Goal: Task Accomplishment & Management: Use online tool/utility

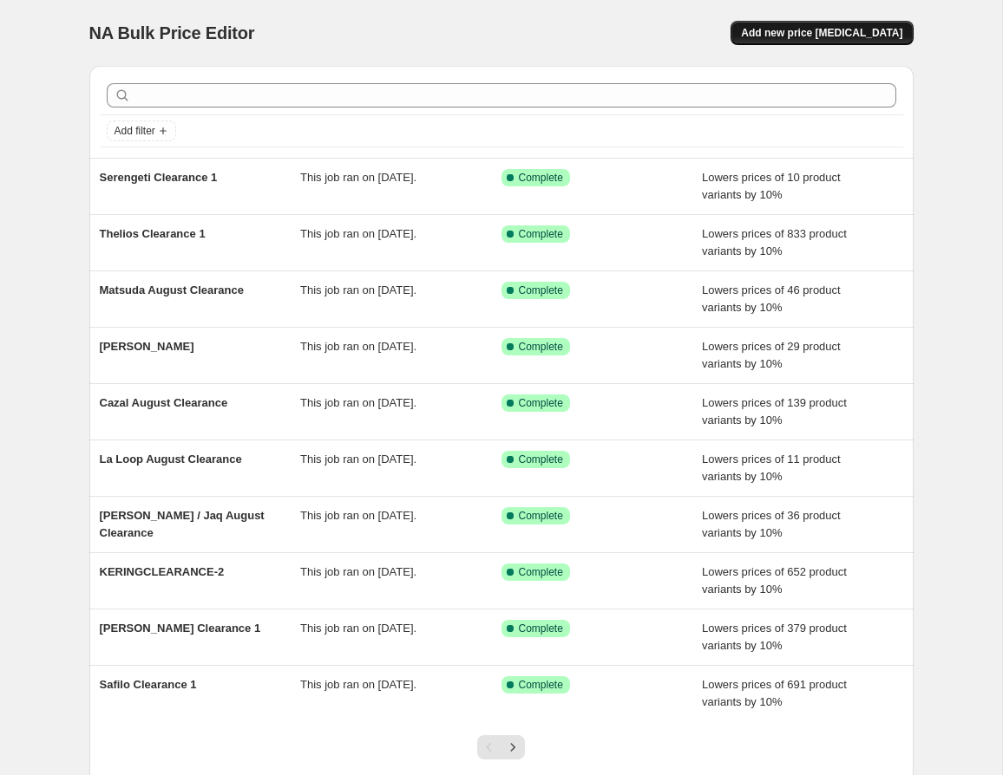
click at [831, 29] on span "Add new price [MEDICAL_DATA]" at bounding box center [821, 33] width 161 height 14
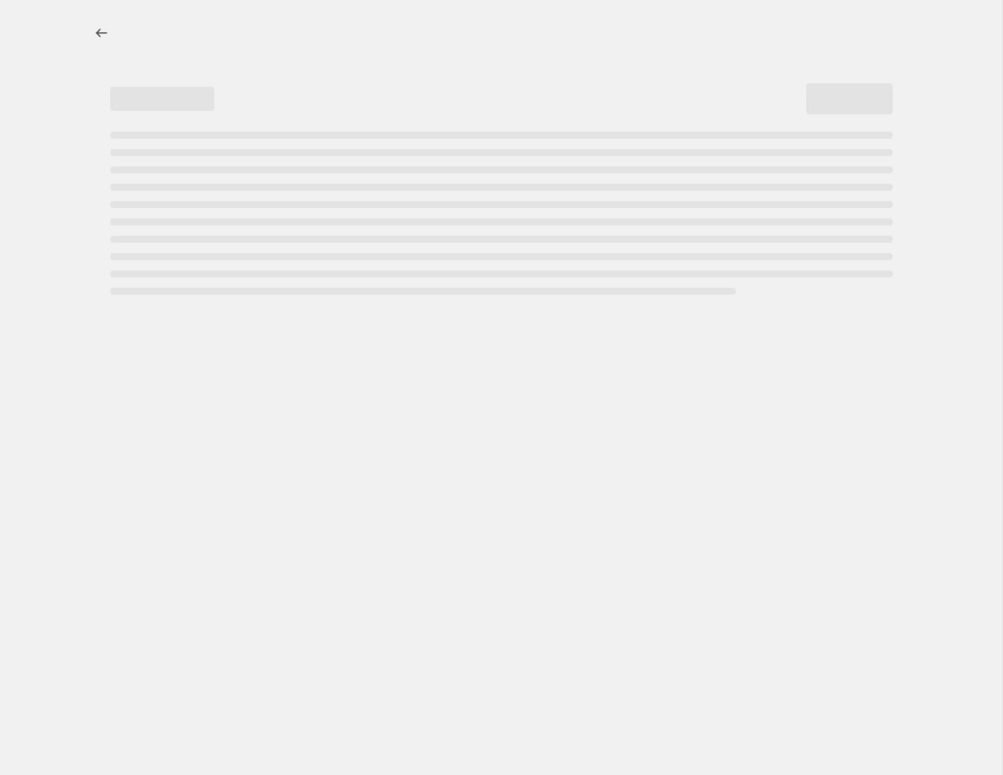
select select "percentage"
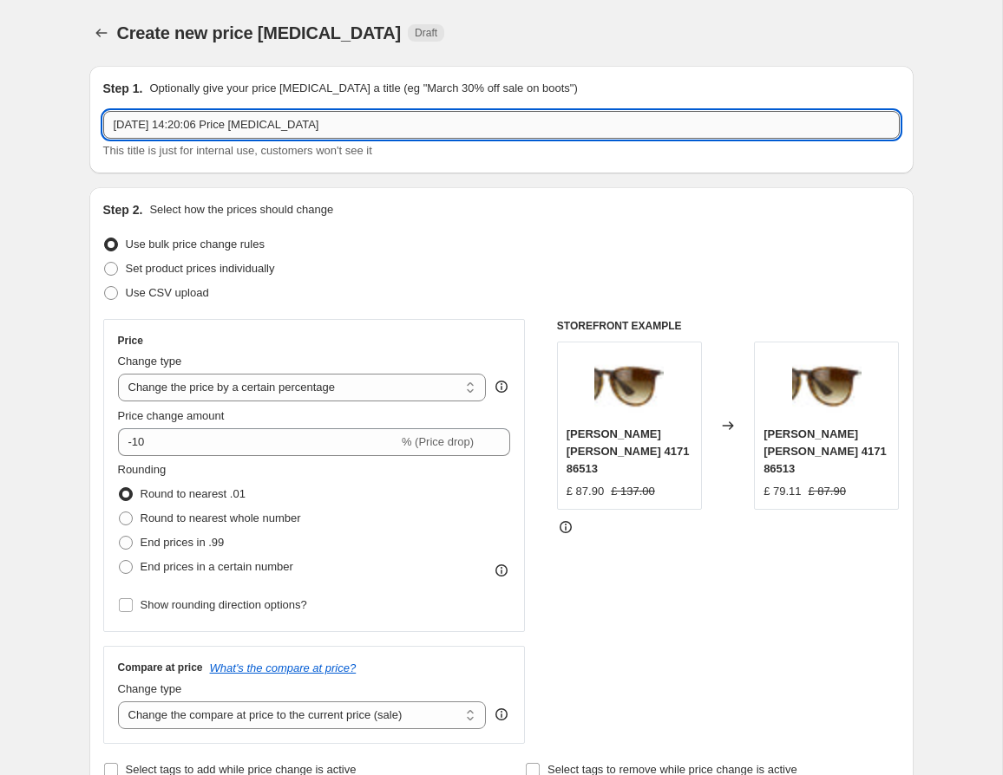
click at [226, 125] on input "[DATE] 14:20:06 Price [MEDICAL_DATA]" at bounding box center [501, 125] width 796 height 28
click at [287, 126] on input "[DATE] 14:20:06 Price [MEDICAL_DATA]" at bounding box center [501, 125] width 796 height 28
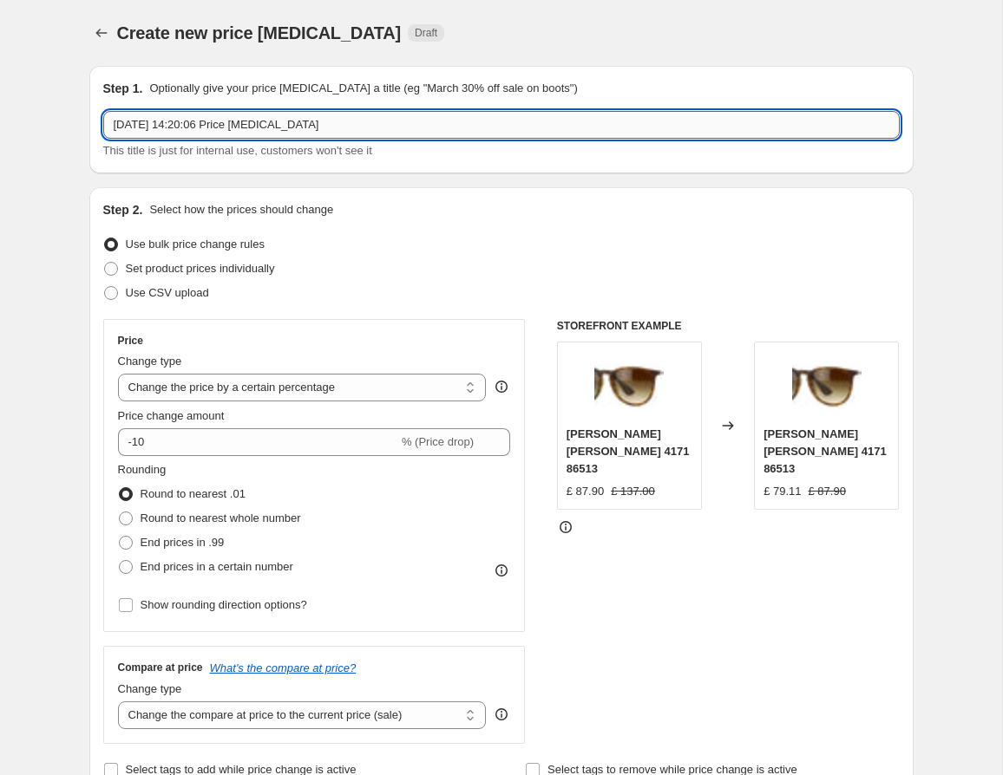
click at [287, 126] on input "[DATE] 14:20:06 Price [MEDICAL_DATA]" at bounding box center [501, 125] width 796 height 28
paste input "FACEAFACE CLEARANCE 1"
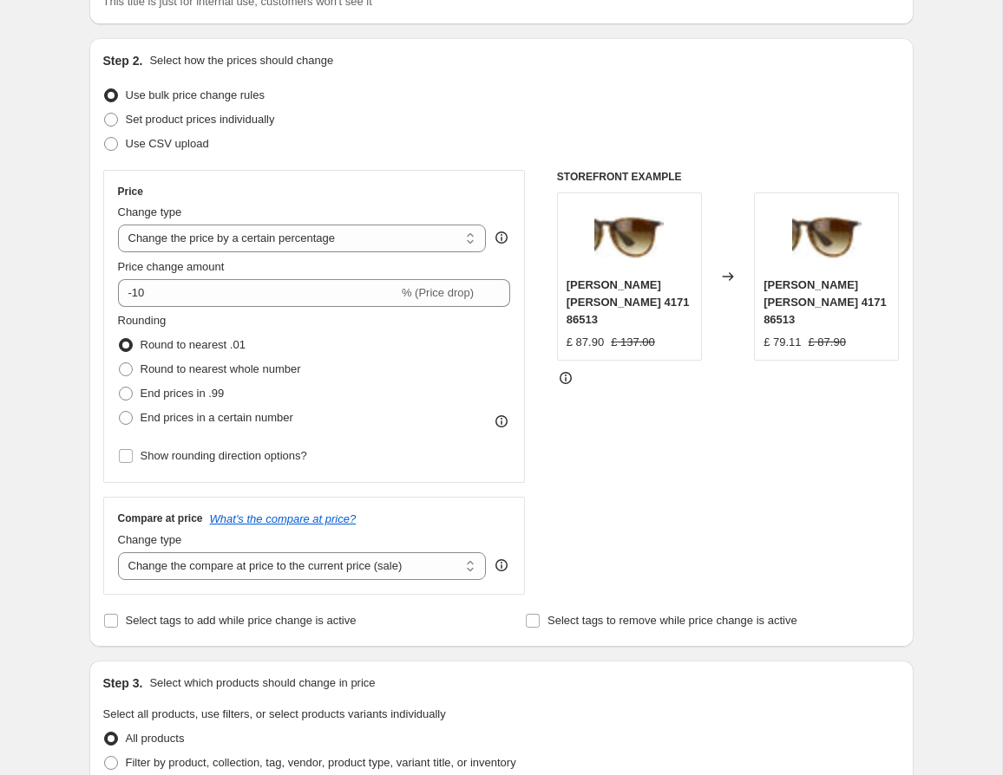
scroll to position [152, 0]
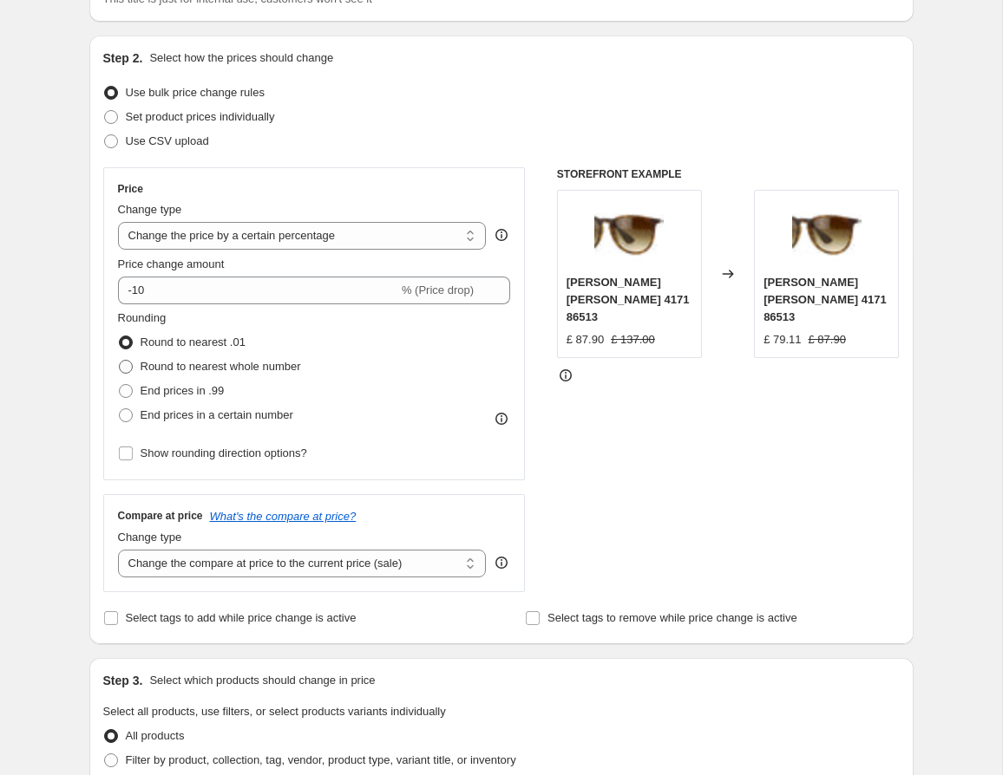
type input "FACEAFACE CLEARANCE 1"
click at [256, 370] on span "Round to nearest whole number" at bounding box center [221, 366] width 160 height 13
click at [120, 361] on input "Round to nearest whole number" at bounding box center [119, 360] width 1 height 1
radio input "true"
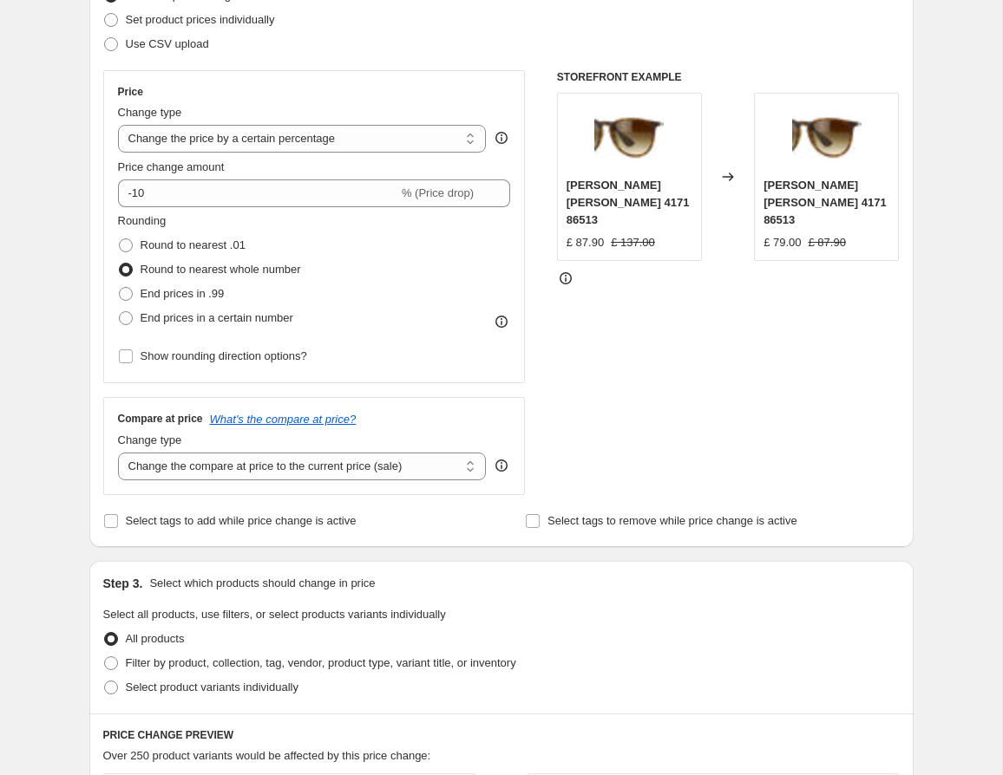
scroll to position [259, 0]
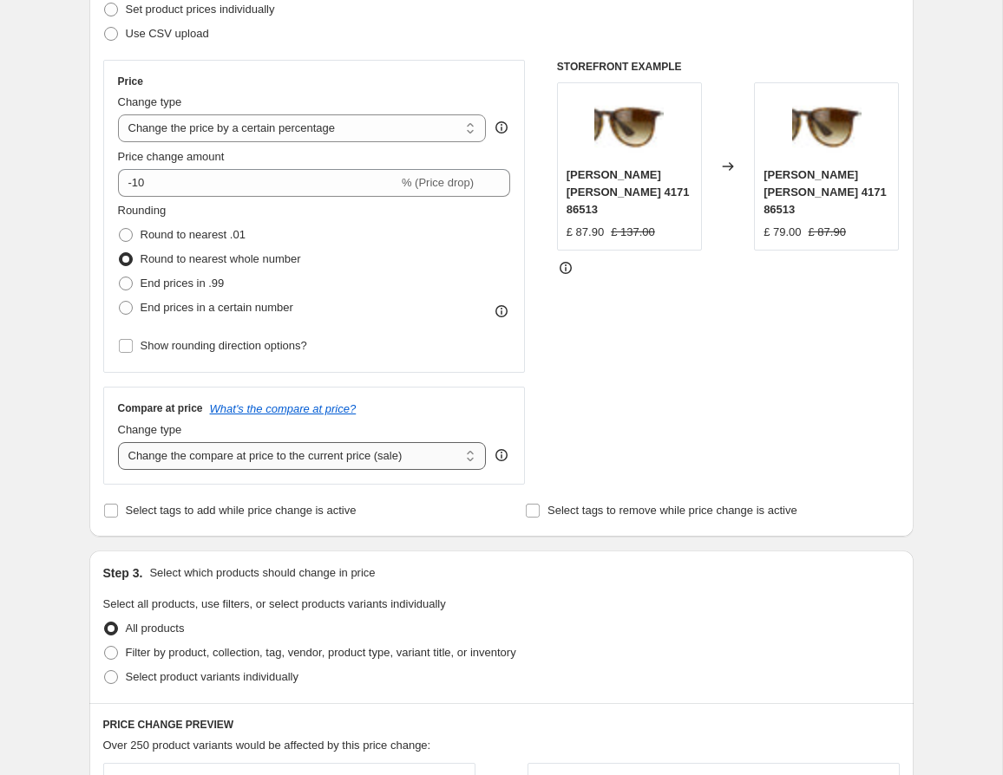
click at [326, 457] on select "Change the compare at price to the current price (sale) Change the compare at p…" at bounding box center [302, 456] width 369 height 28
select select "no_change"
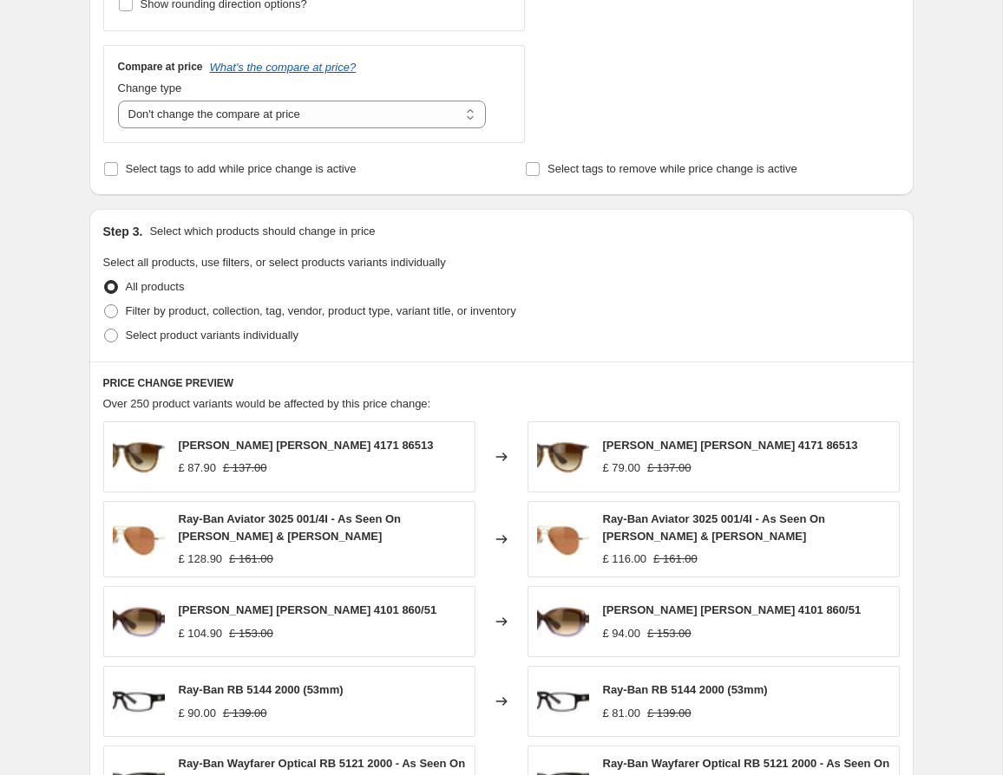
scroll to position [606, 0]
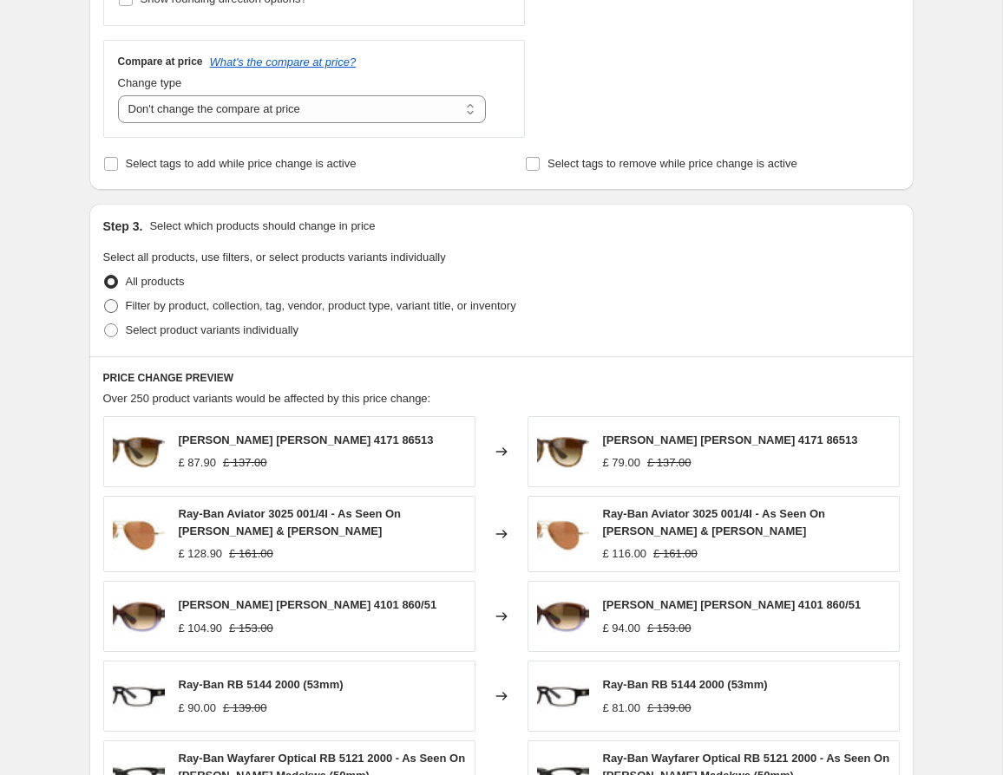
click at [278, 297] on span "Filter by product, collection, tag, vendor, product type, variant title, or inv…" at bounding box center [321, 305] width 390 height 17
click at [105, 299] on input "Filter by product, collection, tag, vendor, product type, variant title, or inv…" at bounding box center [104, 299] width 1 height 1
radio input "true"
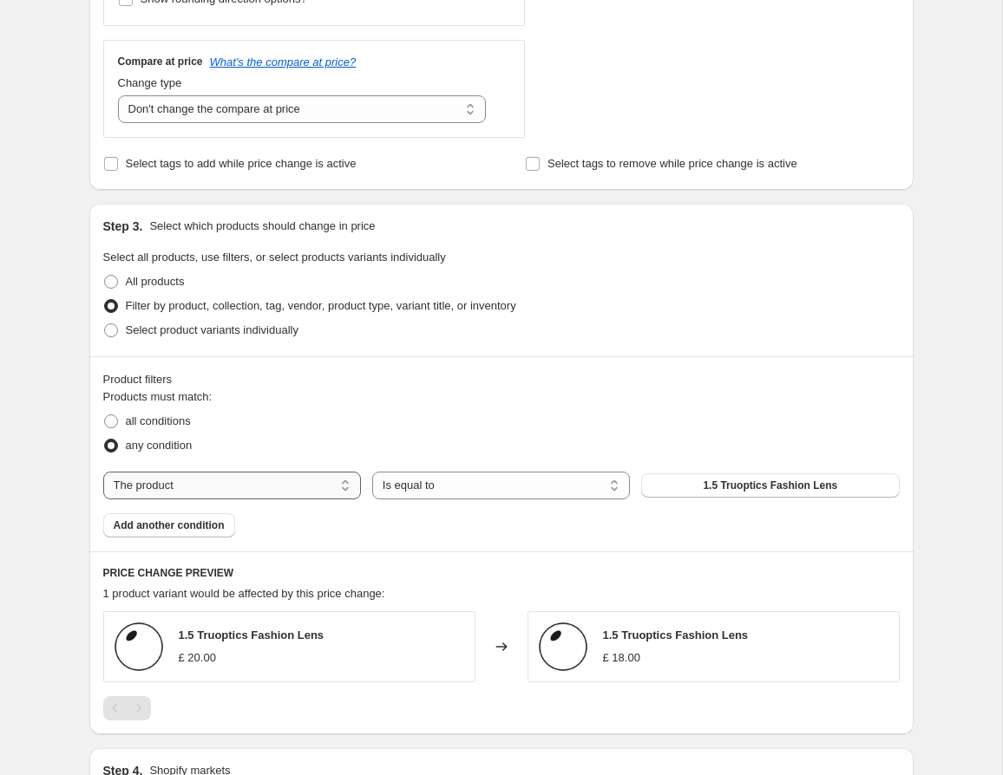
drag, startPoint x: 253, startPoint y: 500, endPoint x: 245, endPoint y: 494, distance: 9.9
click at [253, 500] on div "Products must match: all conditions any condition The product The product's col…" at bounding box center [501, 463] width 796 height 149
click at [248, 485] on select "The product The product's collection The product's tag The product's vendor The…" at bounding box center [232, 486] width 258 height 28
select select "tag"
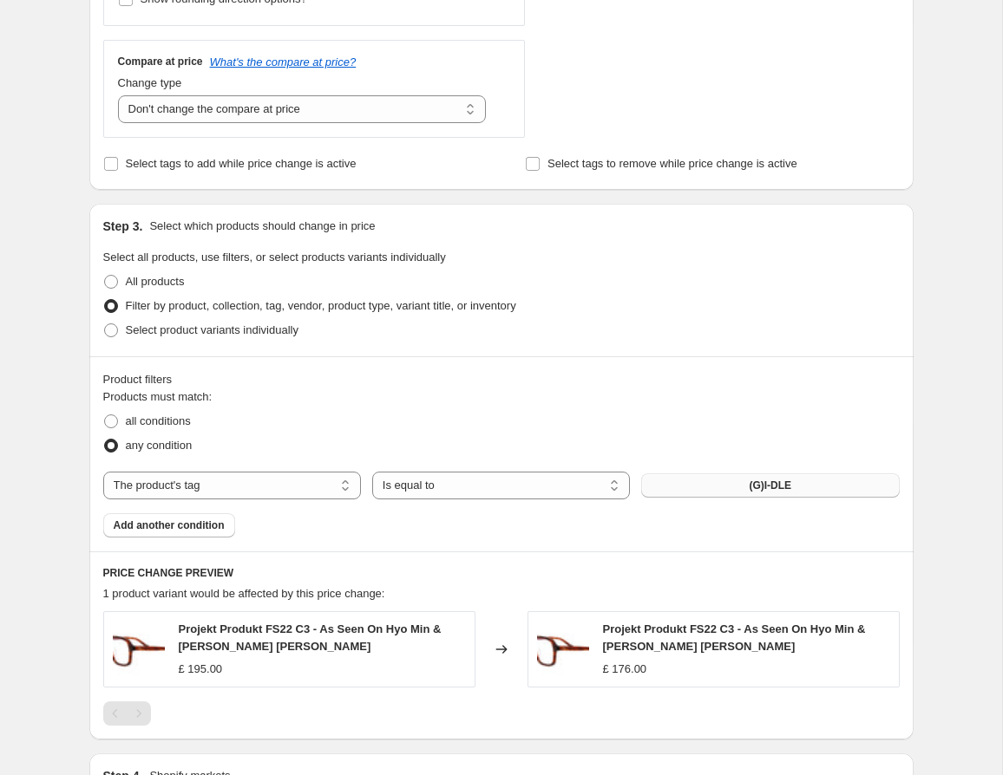
click at [759, 484] on span "(G)I-DLE" at bounding box center [769, 486] width 42 height 14
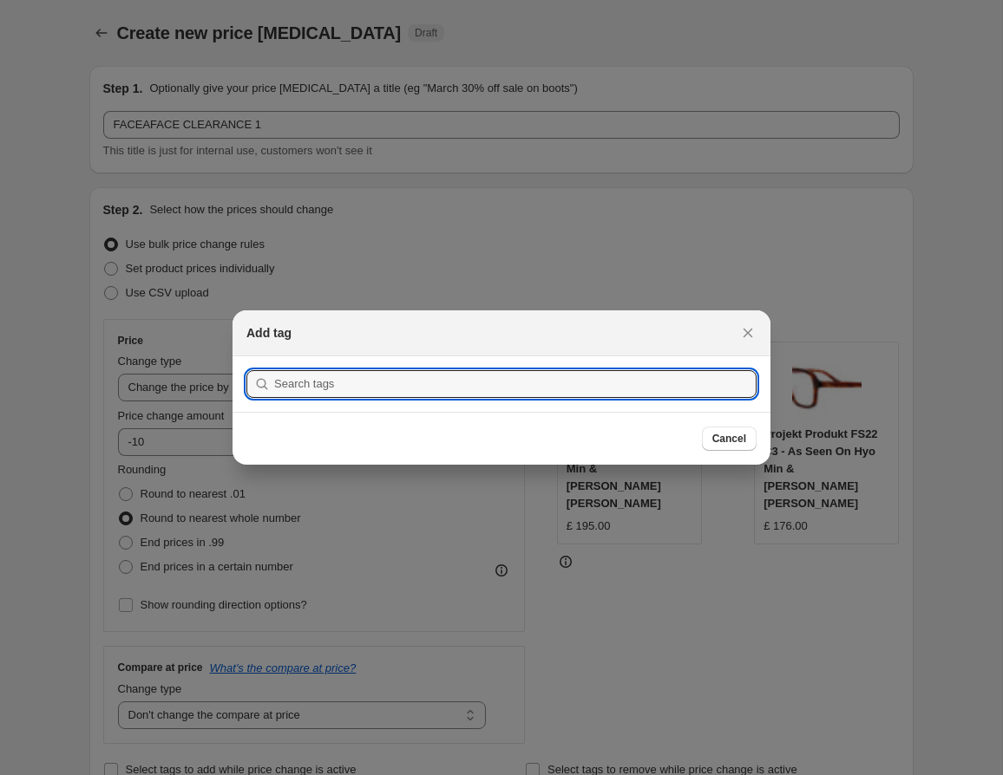
scroll to position [0, 0]
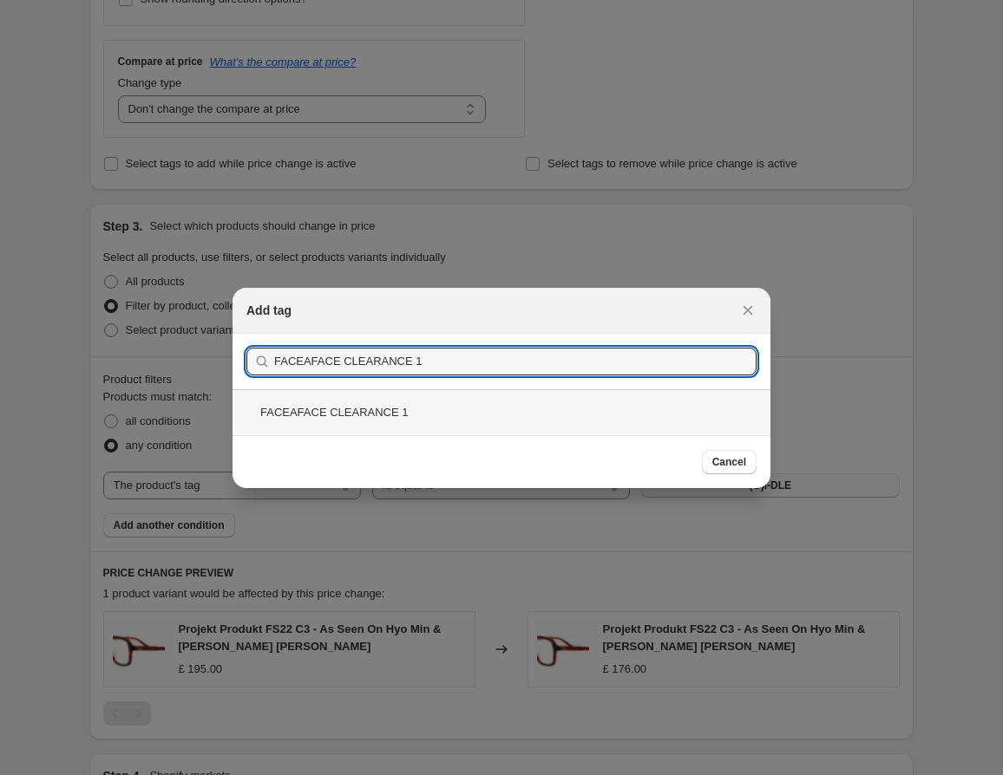
type input "FACEAFACE CLEARANCE 1"
click at [434, 415] on div "FACEAFACE CLEARANCE 1" at bounding box center [501, 412] width 538 height 46
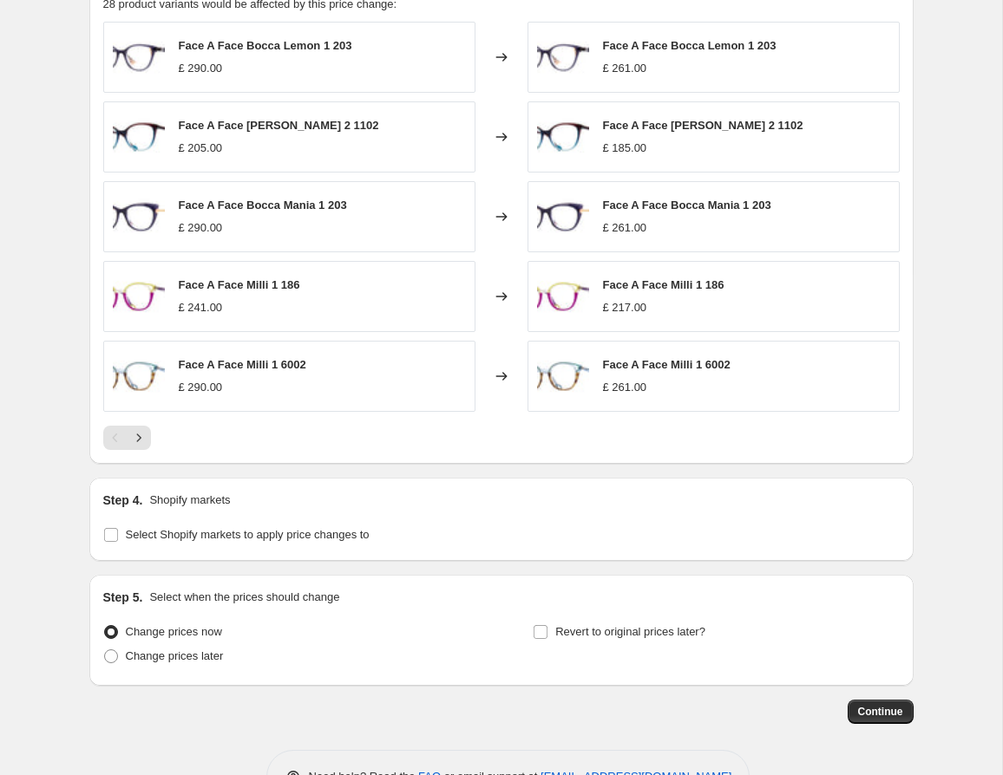
scroll to position [1193, 0]
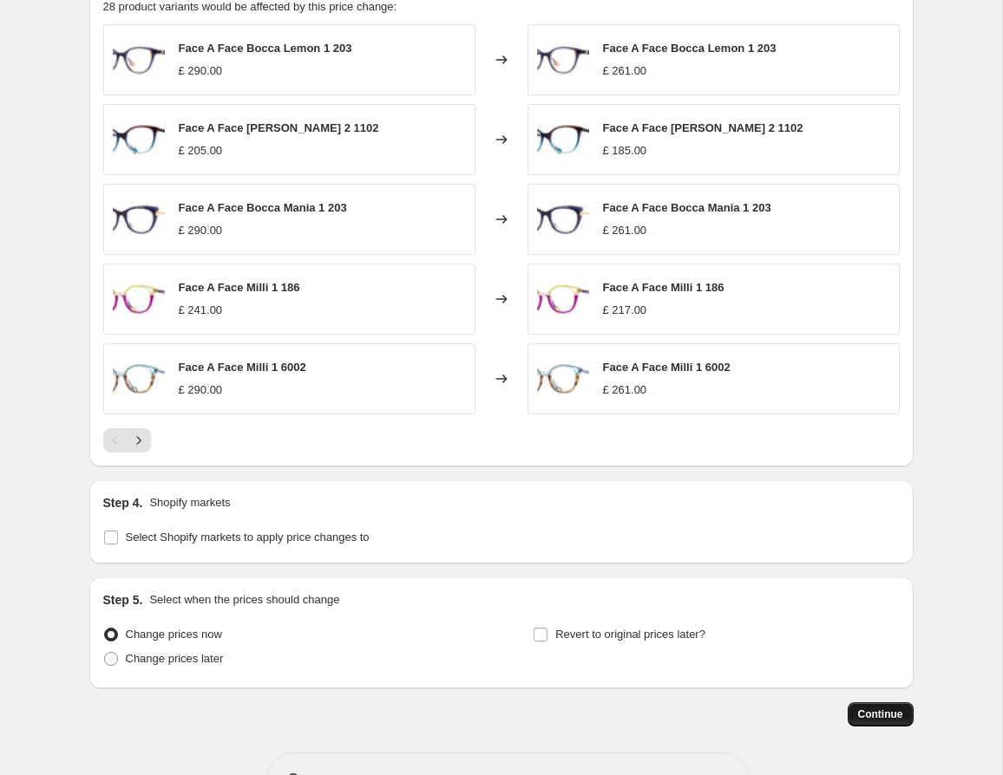
click at [902, 722] on button "Continue" at bounding box center [880, 715] width 66 height 24
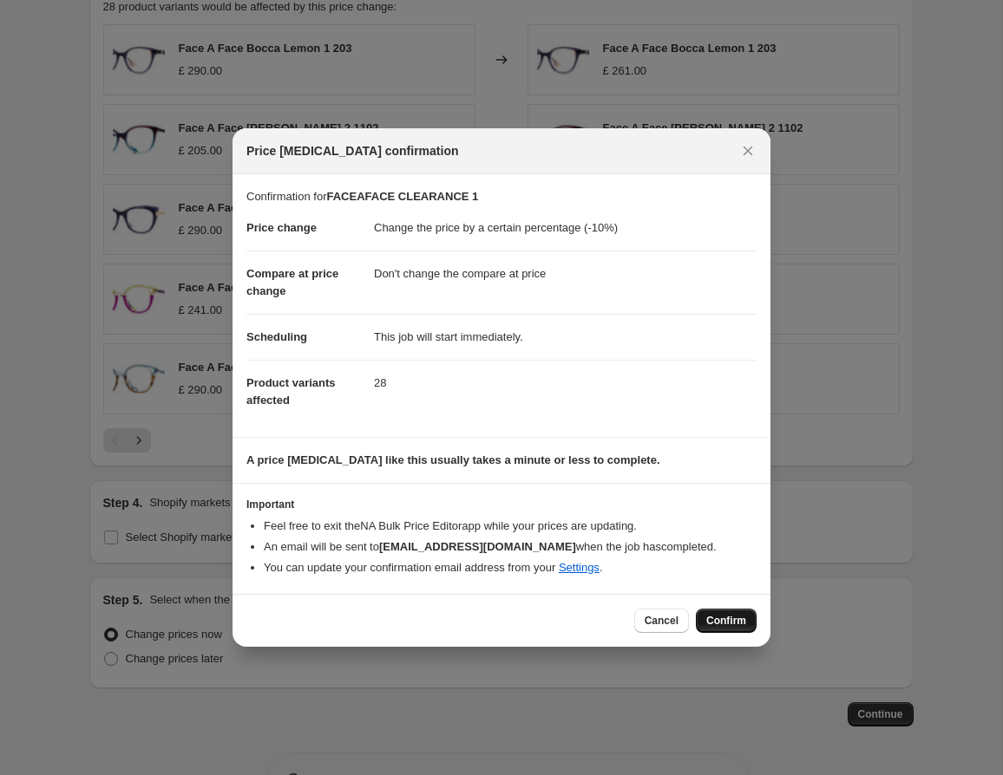
click at [722, 622] on span "Confirm" at bounding box center [726, 621] width 40 height 14
type input "FACEAFACE CLEARANCE 1"
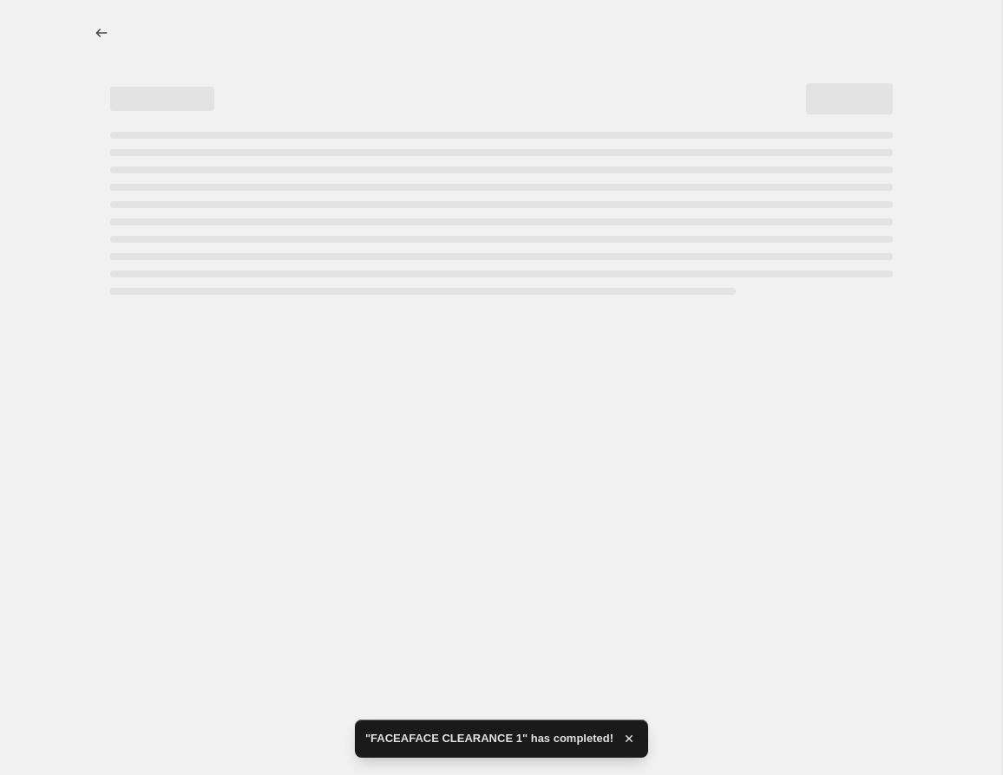
select select "percentage"
select select "no_change"
select select "tag"
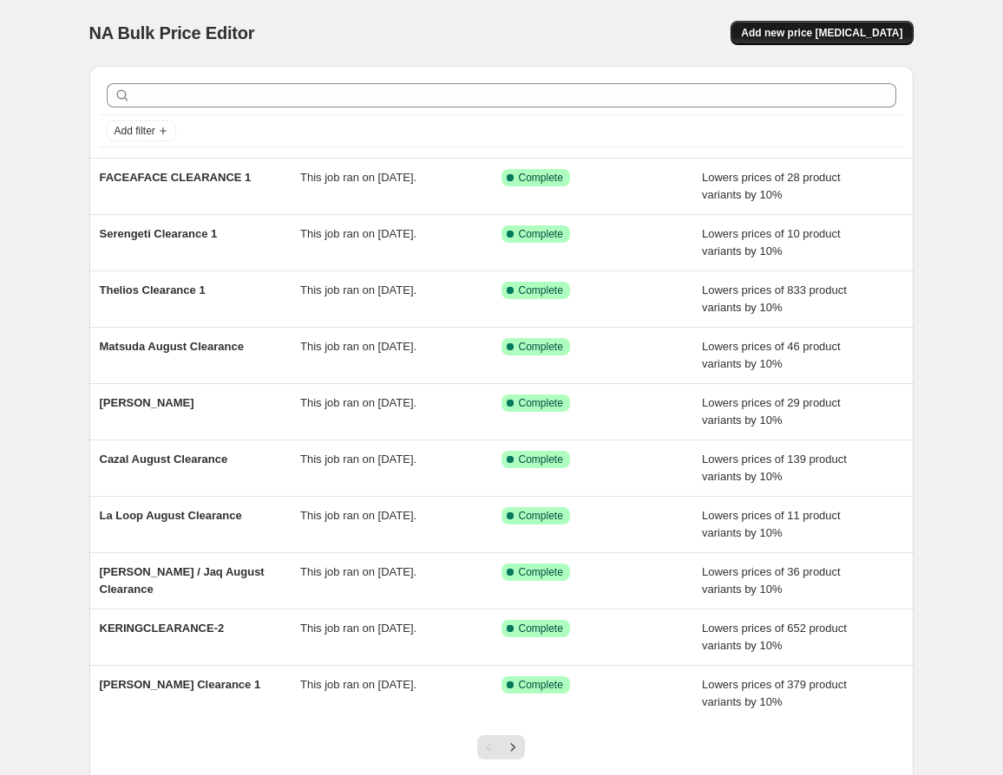
click at [804, 37] on span "Add new price [MEDICAL_DATA]" at bounding box center [821, 33] width 161 height 14
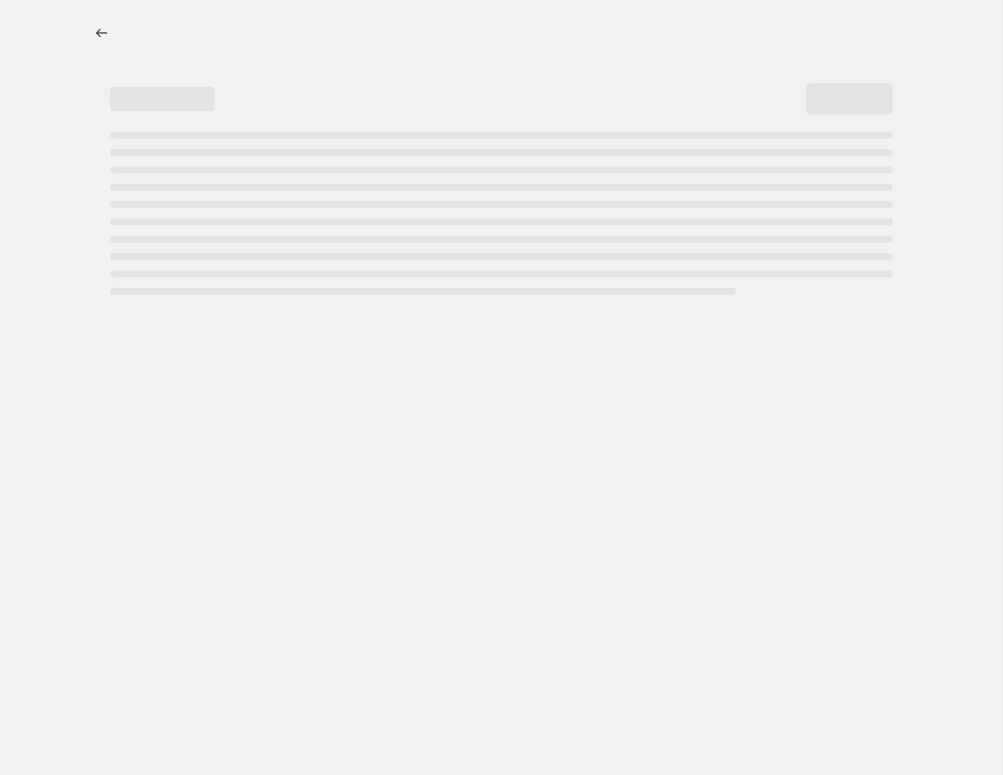
select select "percentage"
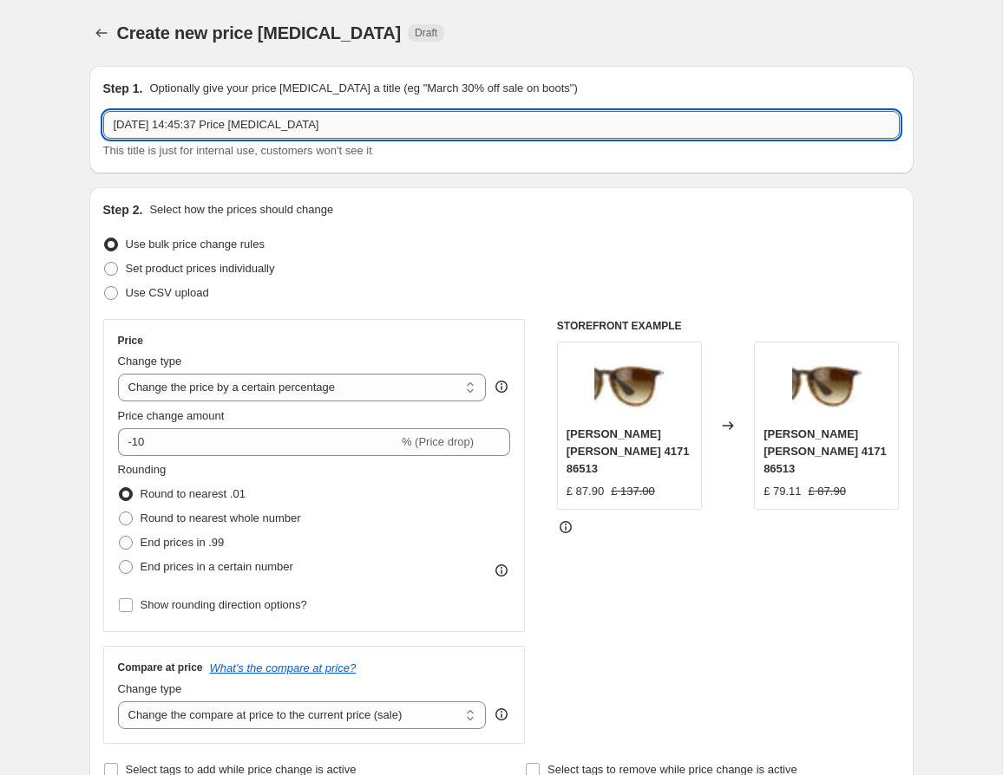
click at [150, 124] on input "14 Aug 2025, 14:45:37 Price change job" at bounding box center [501, 125] width 796 height 28
paste input "MOLESKINCLEARANCE1"
type input "MOLESKINCLEARANCE1"
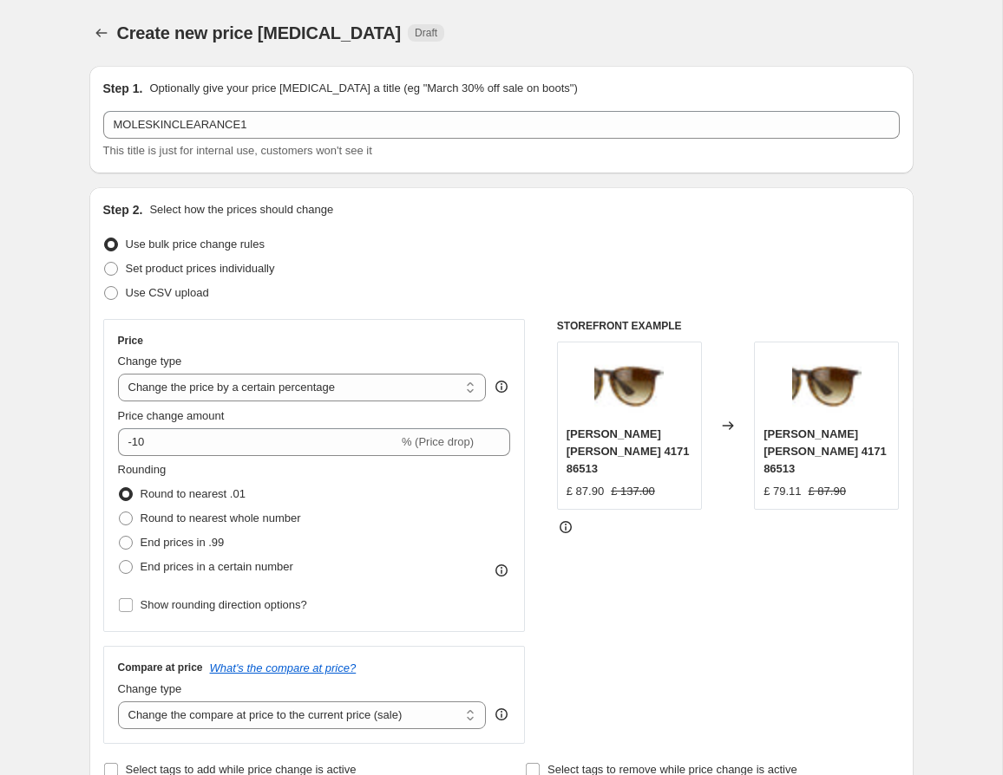
drag, startPoint x: 482, startPoint y: 295, endPoint x: 471, endPoint y: 289, distance: 12.8
click at [480, 295] on div "Use CSV upload" at bounding box center [501, 293] width 796 height 24
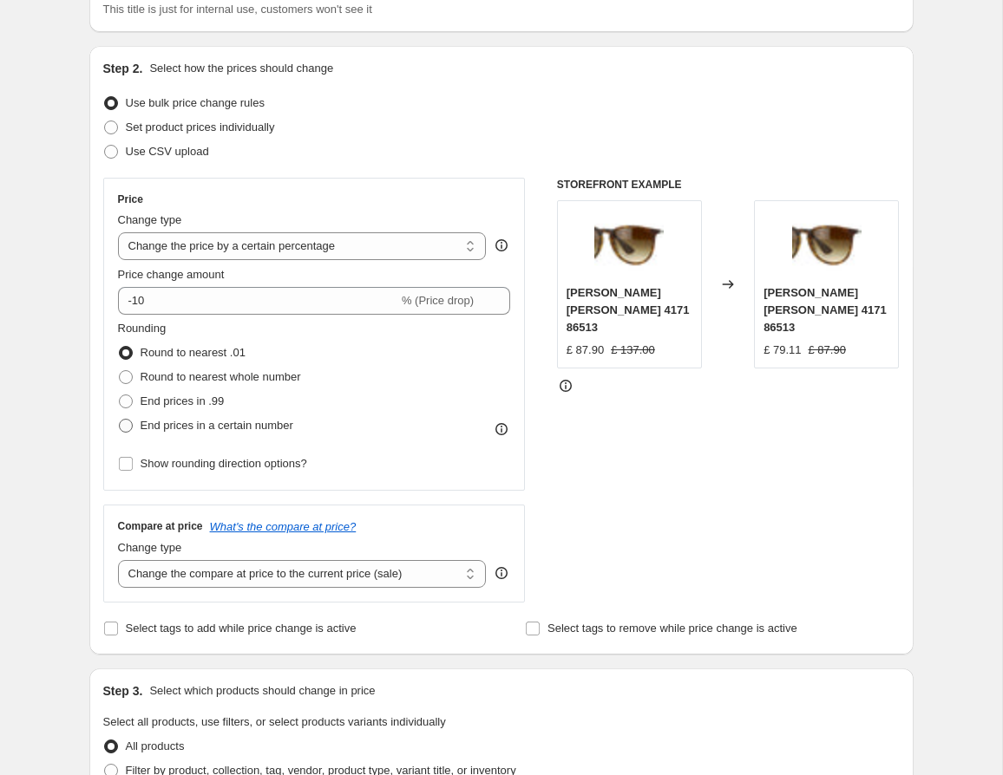
scroll to position [143, 0]
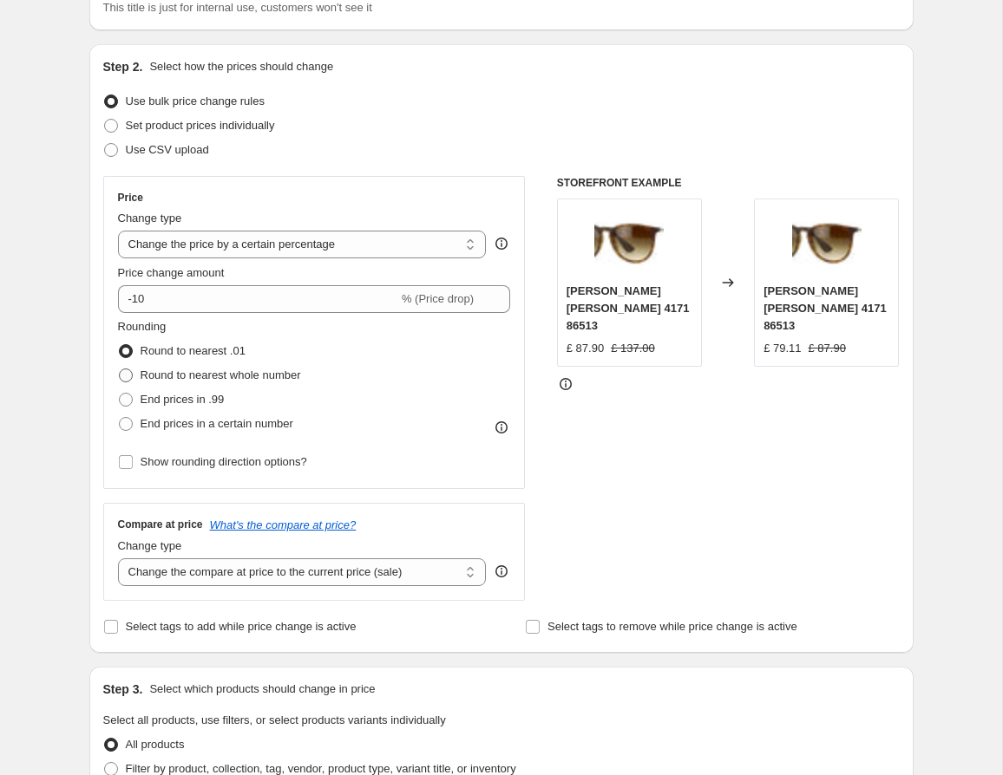
click at [248, 383] on span "Round to nearest whole number" at bounding box center [221, 375] width 160 height 17
click at [120, 369] on input "Round to nearest whole number" at bounding box center [119, 369] width 1 height 1
radio input "true"
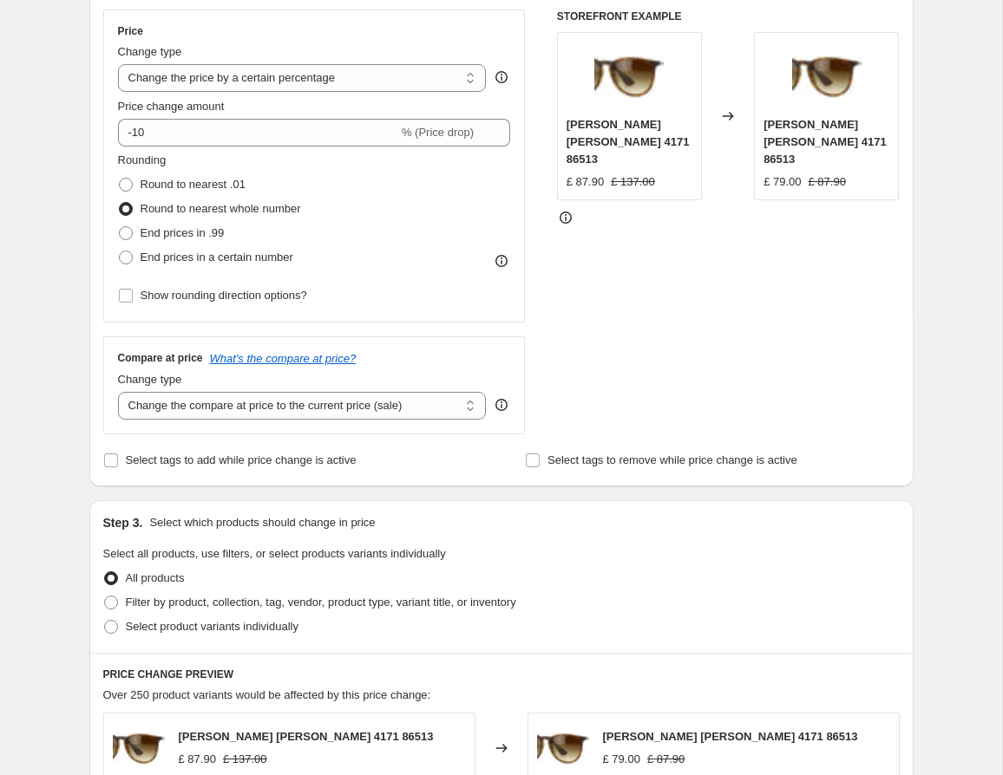
scroll to position [310, 0]
click at [392, 395] on select "Change the compare at price to the current price (sale) Change the compare at p…" at bounding box center [302, 405] width 369 height 28
select select "no_change"
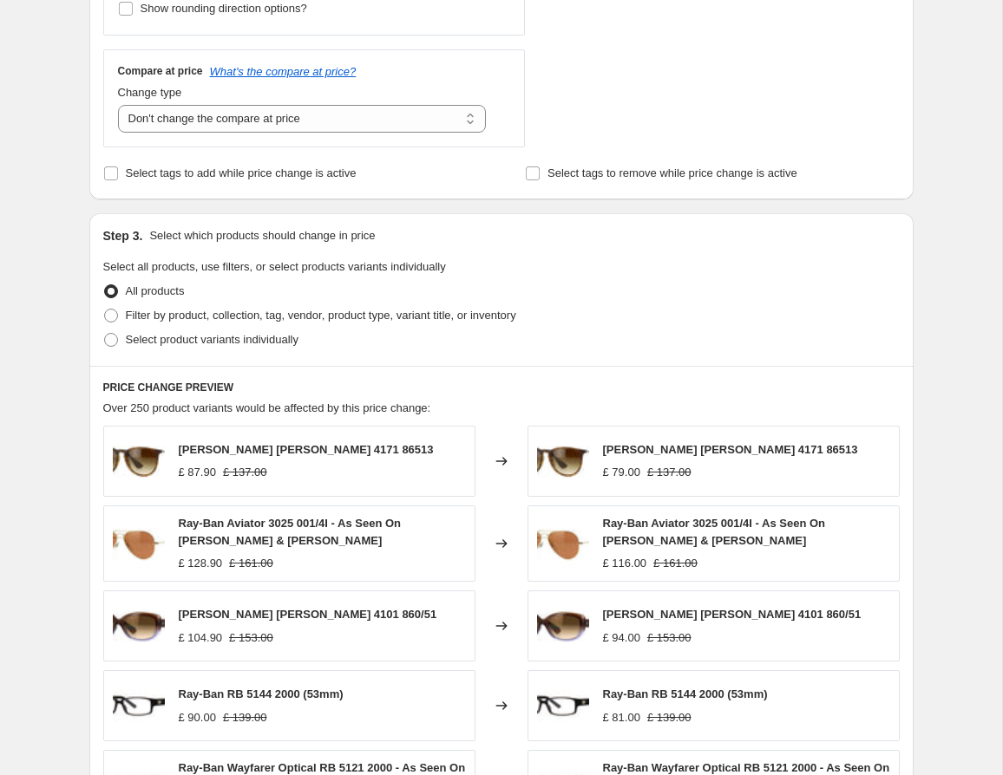
scroll to position [722, 0]
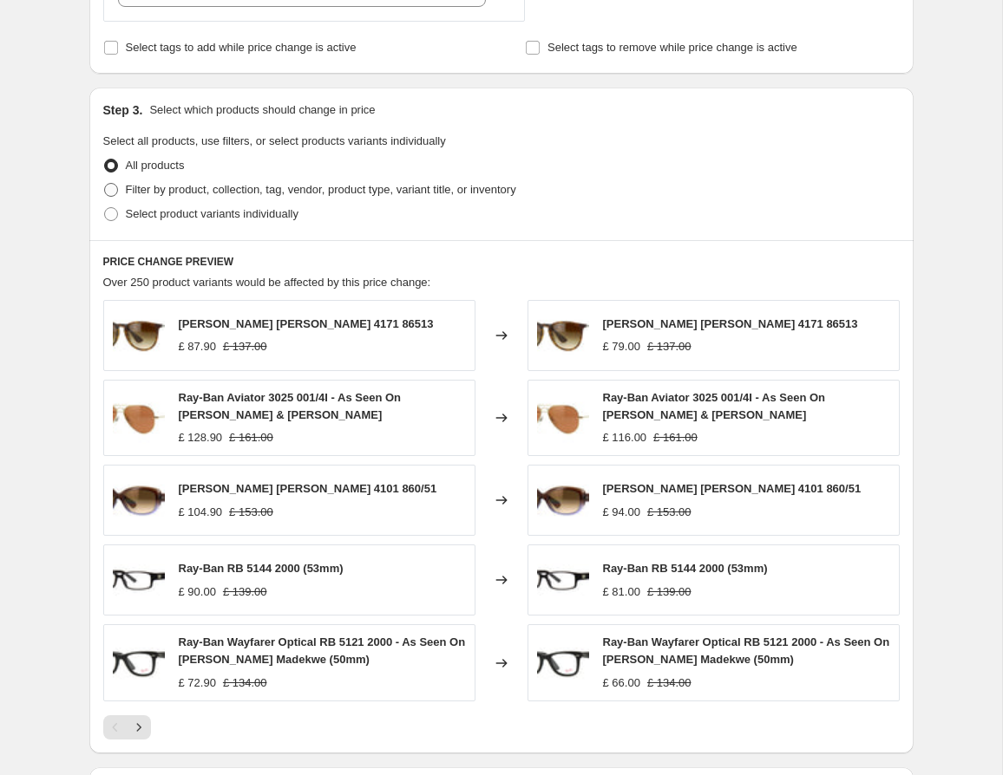
click at [232, 193] on span "Filter by product, collection, tag, vendor, product type, variant title, or inv…" at bounding box center [321, 189] width 390 height 13
click at [105, 184] on input "Filter by product, collection, tag, vendor, product type, variant title, or inv…" at bounding box center [104, 183] width 1 height 1
radio input "true"
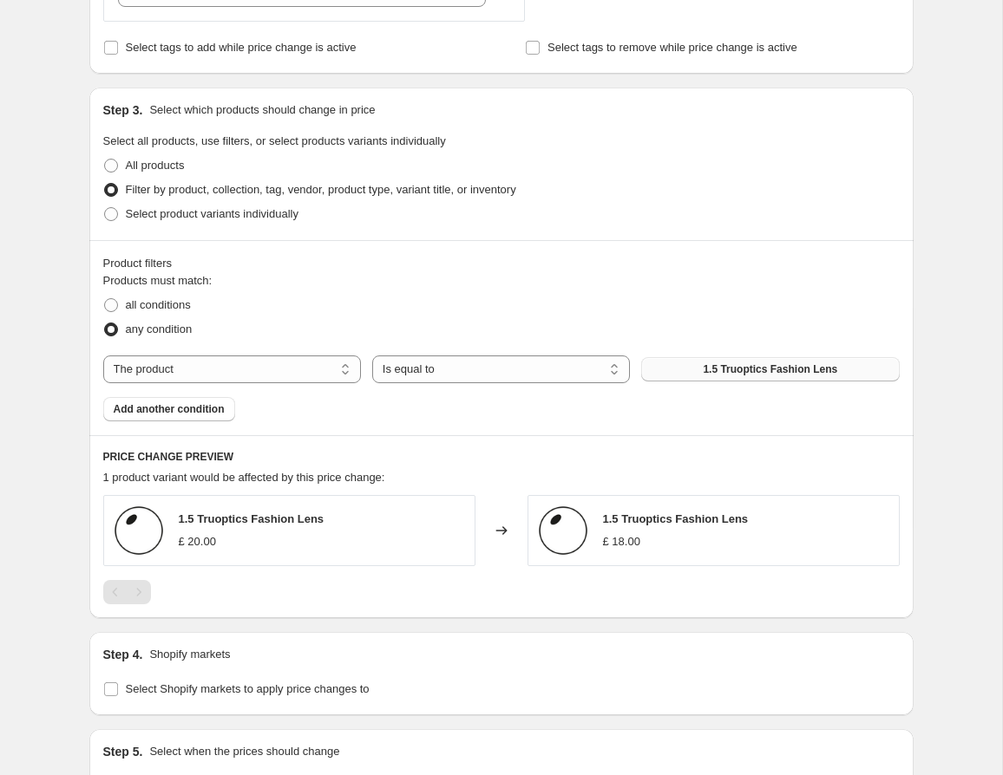
click at [756, 363] on button "1.5 Truoptics Fashion Lens" at bounding box center [770, 369] width 258 height 24
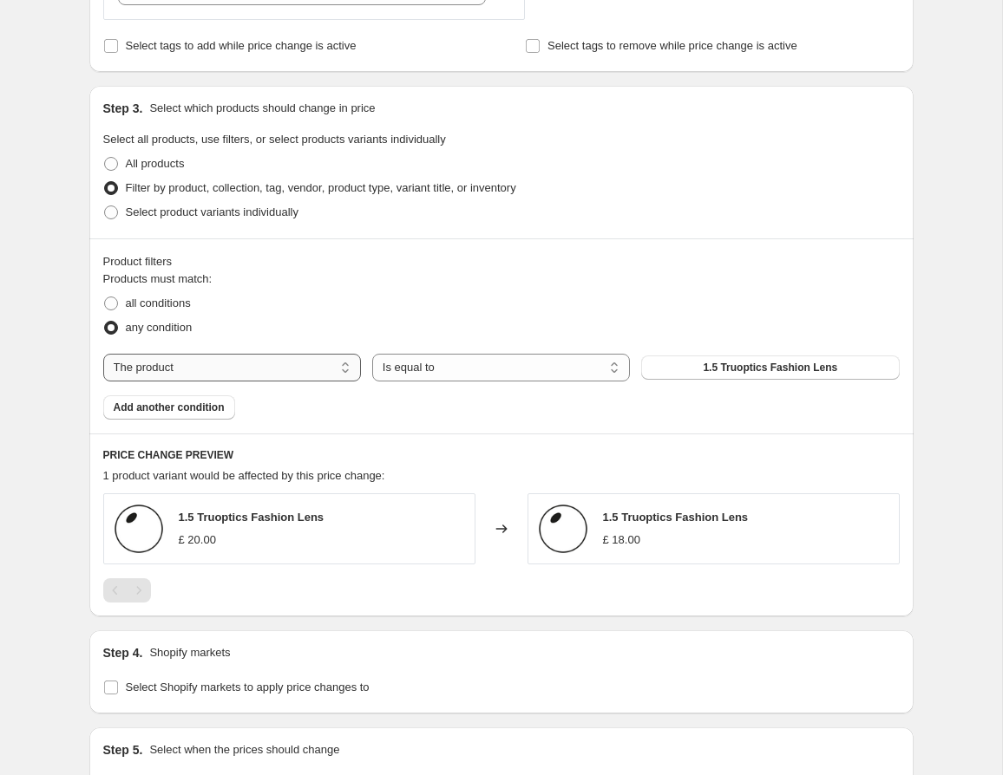
click at [214, 376] on select "The product The product's collection The product's tag The product's vendor The…" at bounding box center [232, 368] width 258 height 28
select select "tag"
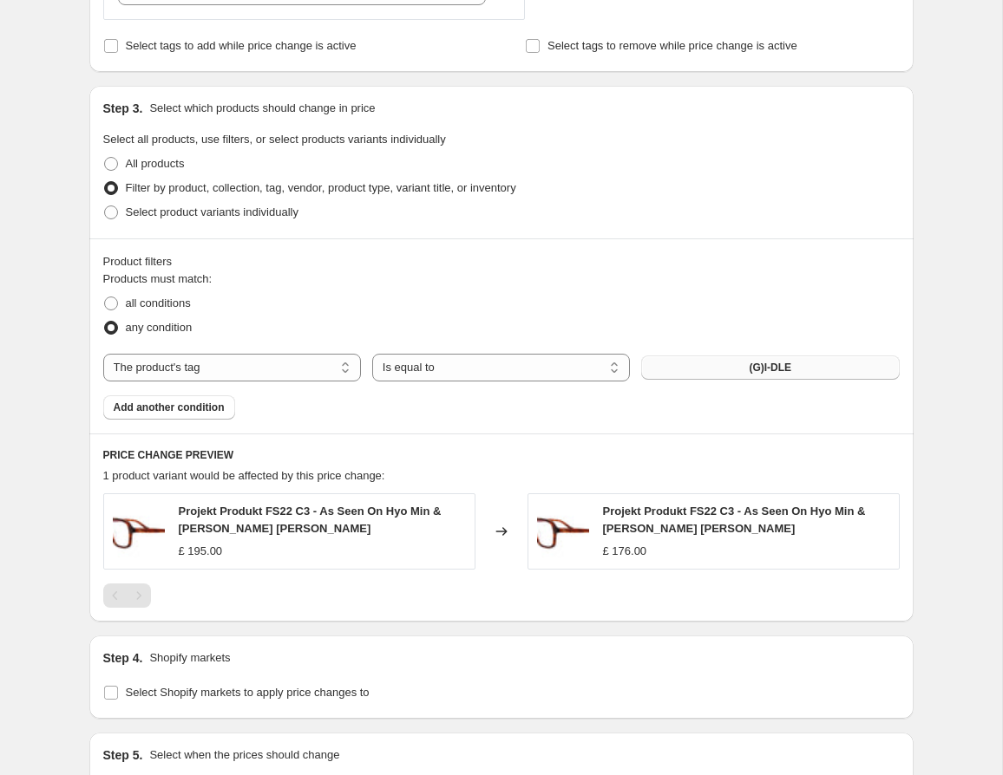
click at [780, 370] on span "(G)I-DLE" at bounding box center [769, 368] width 42 height 14
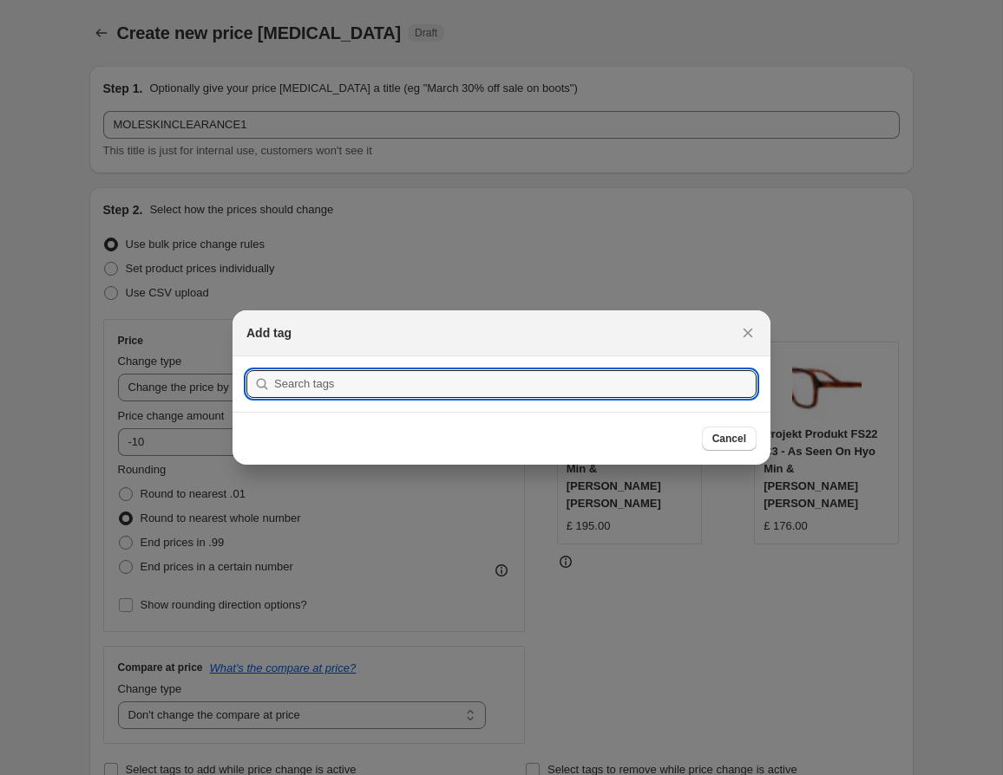
scroll to position [721, 0]
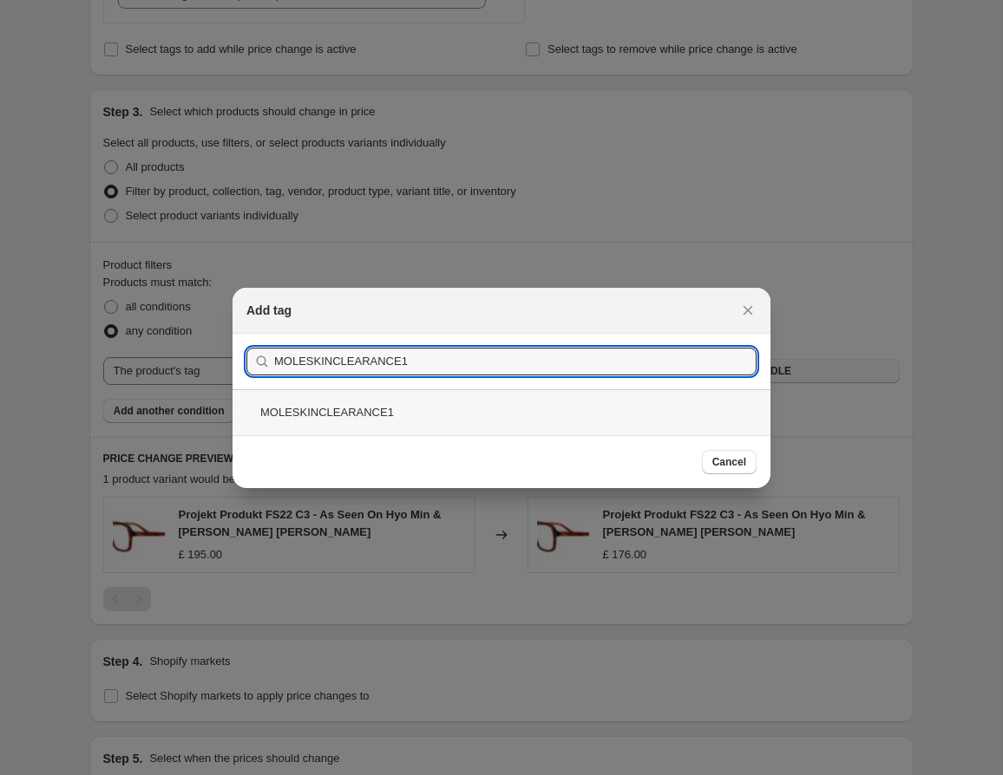
type input "MOLESKINCLEARANCE1"
click at [471, 396] on div "MOLESKINCLEARANCE1" at bounding box center [501, 412] width 538 height 46
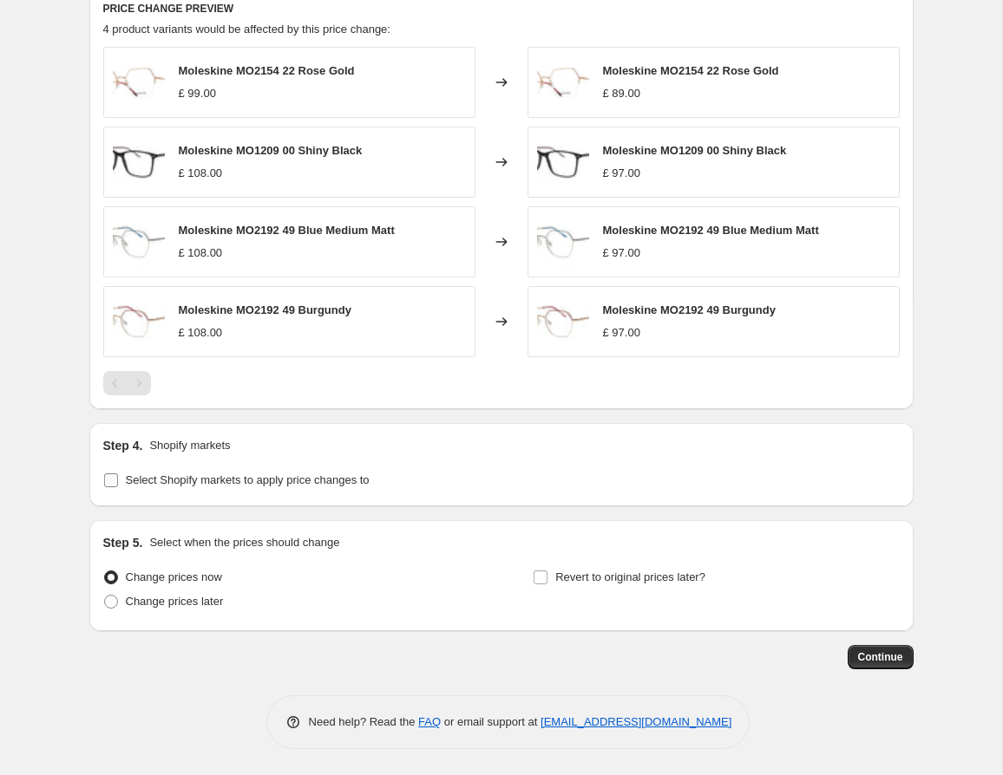
scroll to position [1167, 0]
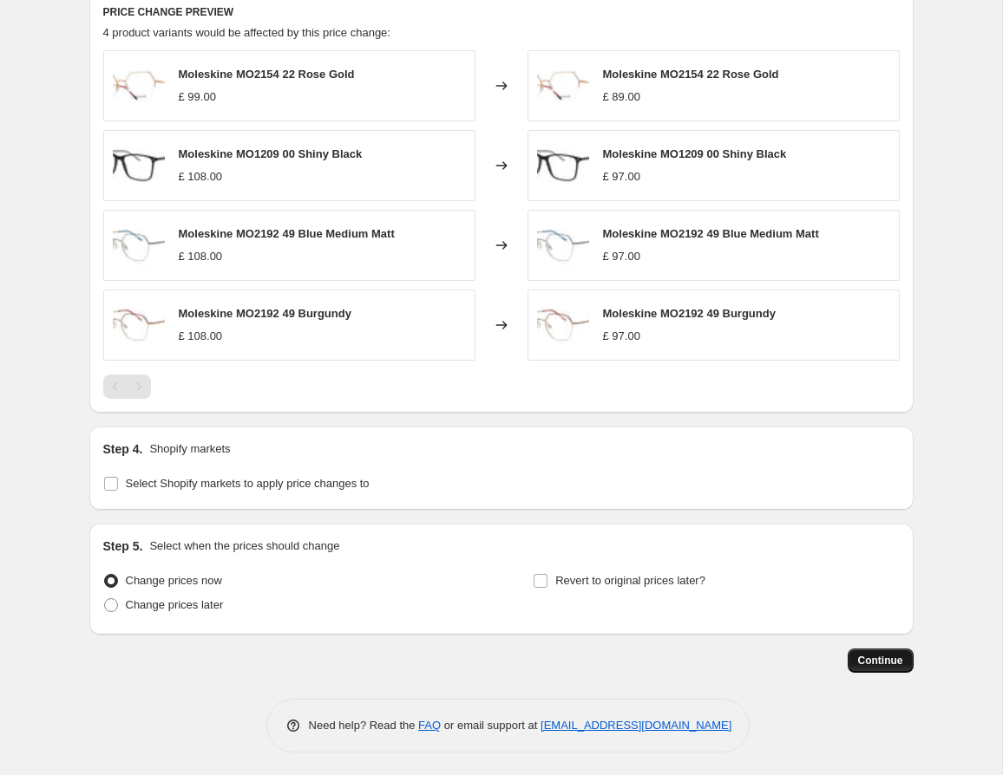
click at [882, 665] on span "Continue" at bounding box center [880, 661] width 45 height 14
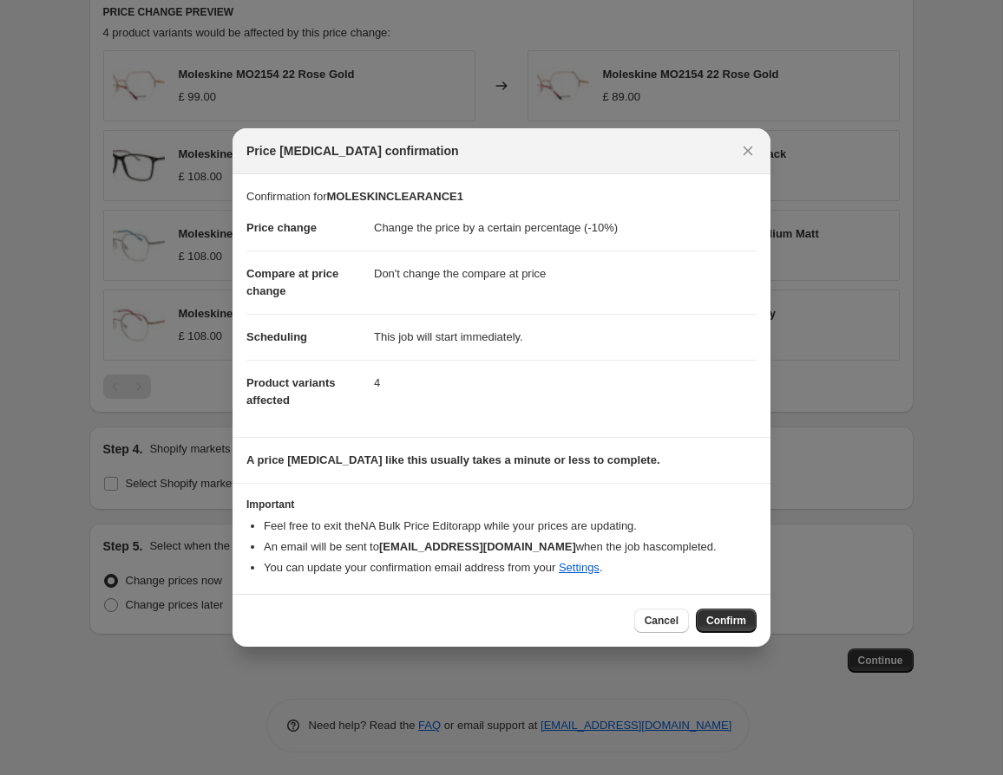
click at [717, 613] on button "Confirm" at bounding box center [726, 621] width 61 height 24
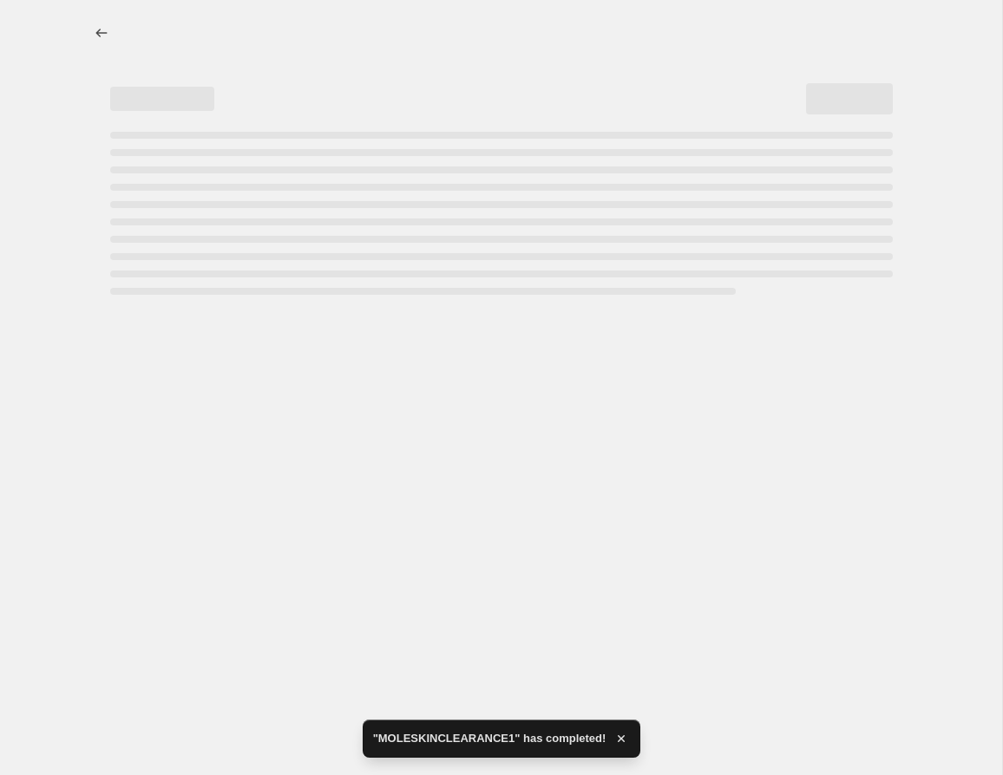
select select "percentage"
select select "no_change"
select select "tag"
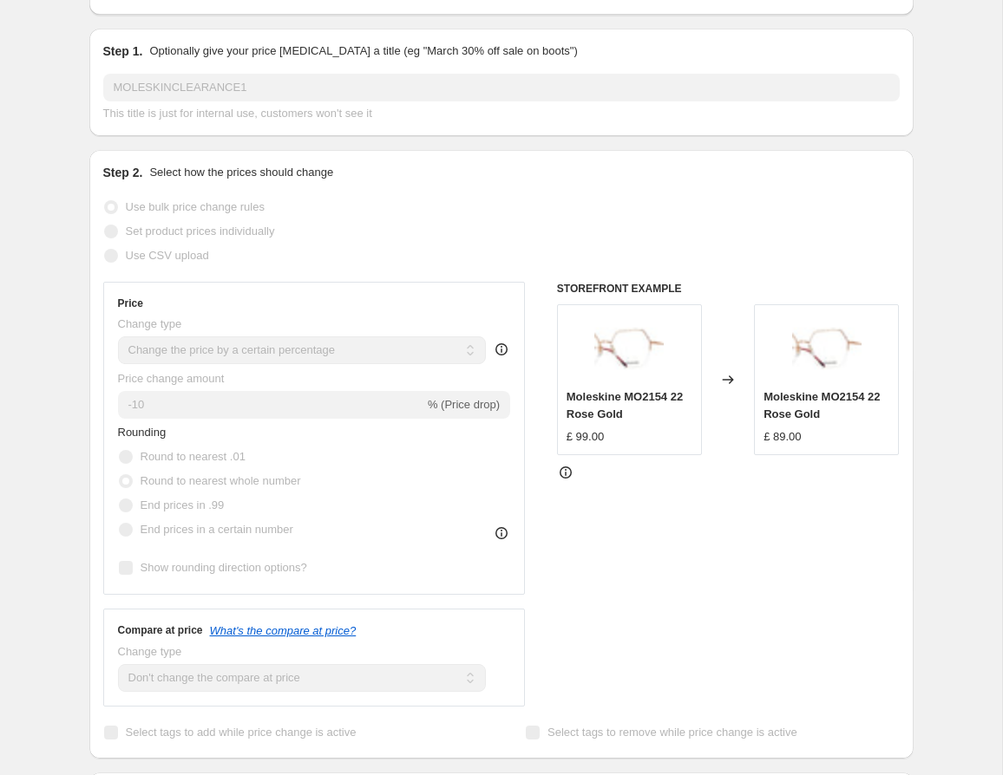
scroll to position [204, 0]
